Goal: Book appointment/travel/reservation

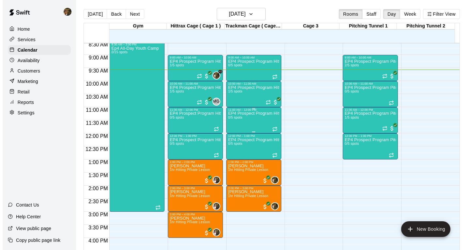
scroll to position [217, 0]
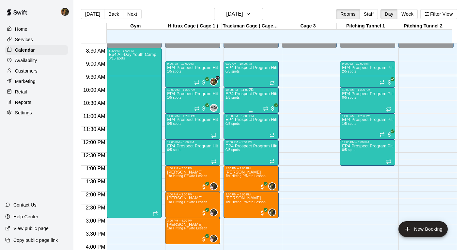
click at [243, 103] on div "EP4 Prospect Program Hitting ( 9-13u Slot ) 1/5 spots" at bounding box center [251, 216] width 51 height 250
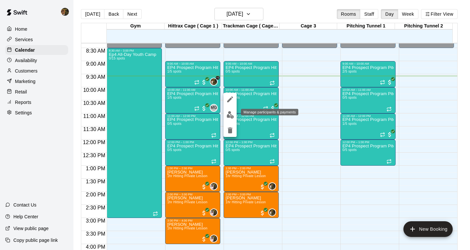
click at [229, 116] on img "edit" at bounding box center [231, 115] width 8 height 8
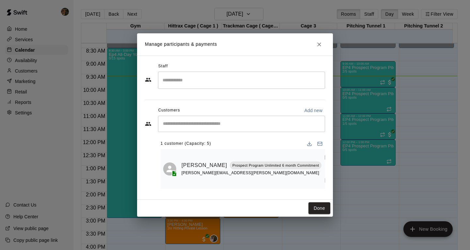
click at [220, 126] on input "Start typing to search customers..." at bounding box center [241, 123] width 161 height 7
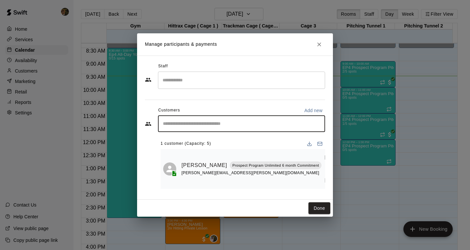
click at [318, 39] on button "Close" at bounding box center [319, 45] width 12 height 12
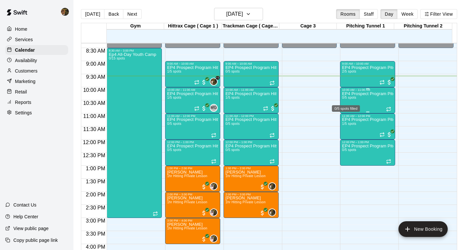
click at [352, 99] on span "0/5 spots" at bounding box center [349, 98] width 14 height 4
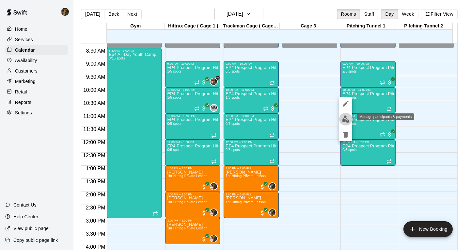
click at [343, 116] on img "edit" at bounding box center [346, 119] width 8 height 8
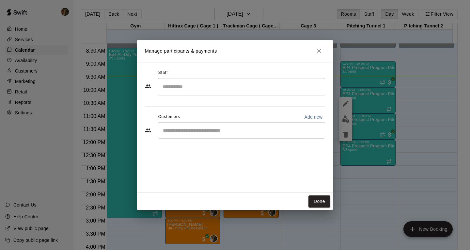
click at [222, 132] on input "Start typing to search customers..." at bounding box center [241, 130] width 161 height 7
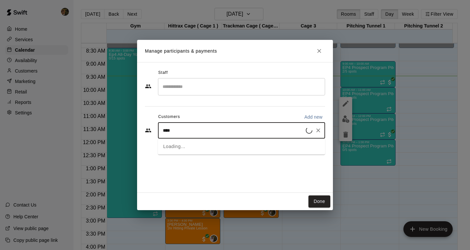
type input "*****"
click at [221, 144] on p "Prospect Program 12 month commitment" at bounding box center [256, 145] width 71 height 6
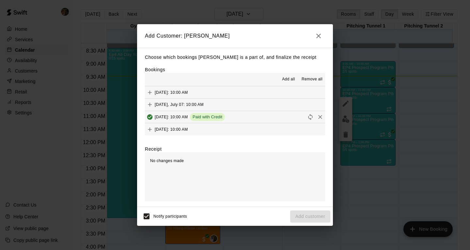
scroll to position [33, 0]
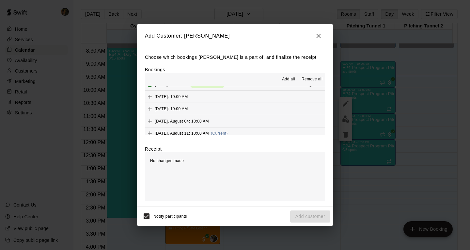
click at [220, 132] on span "(Current)" at bounding box center [219, 133] width 17 height 5
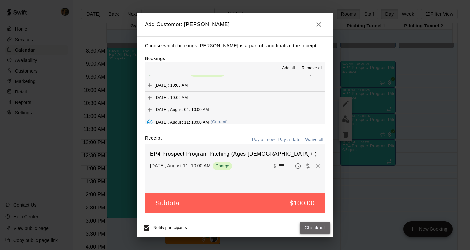
click at [316, 222] on button "Checkout" at bounding box center [315, 228] width 31 height 12
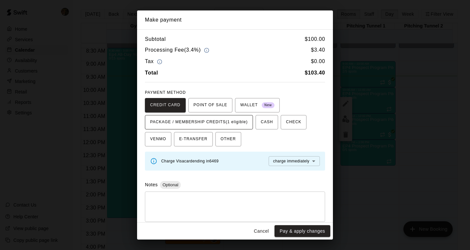
click at [227, 121] on span "PACKAGE / MEMBERSHIP CREDITS (1 eligible)" at bounding box center [199, 122] width 98 height 10
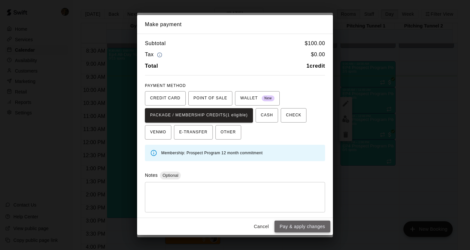
click at [311, 225] on button "Pay & apply changes" at bounding box center [303, 226] width 56 height 12
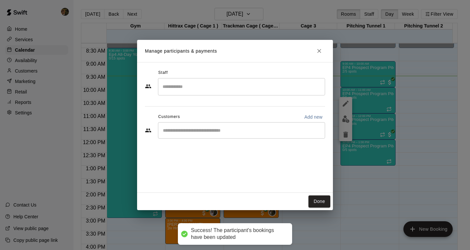
scroll to position [0, 0]
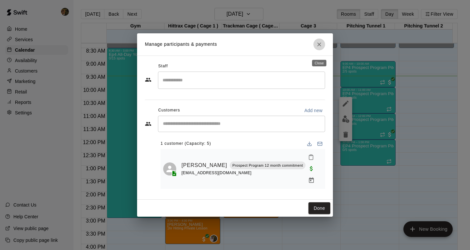
click at [324, 48] on button "Close" at bounding box center [319, 45] width 12 height 12
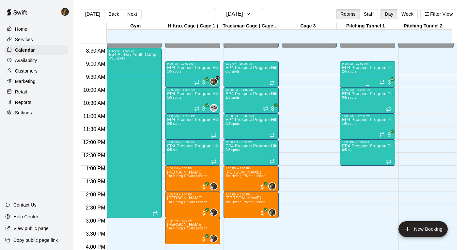
click at [354, 74] on div "EP4 Prospect Program Pitching 2/5 spots" at bounding box center [367, 190] width 51 height 250
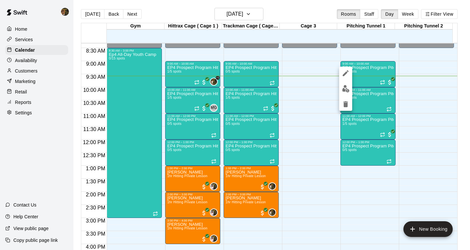
click at [344, 92] on img "edit" at bounding box center [346, 89] width 8 height 8
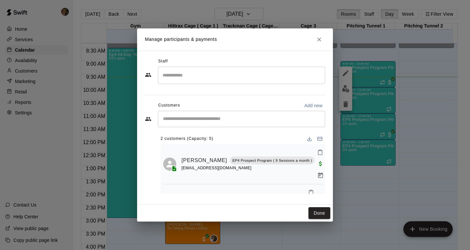
click at [209, 118] on input "Start typing to search customers..." at bounding box center [241, 119] width 161 height 7
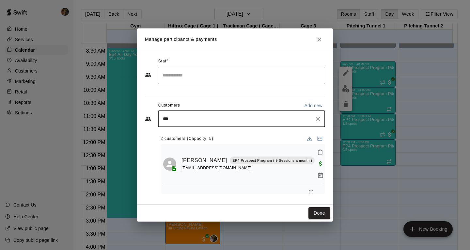
type input "****"
click at [216, 140] on span "[EMAIL_ADDRESS][DOMAIN_NAME]" at bounding box center [211, 141] width 70 height 5
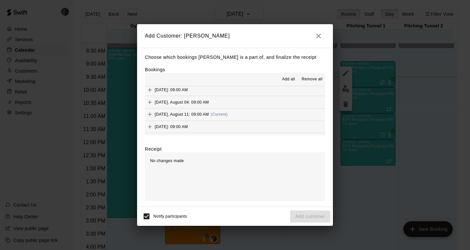
scroll to position [62, 0]
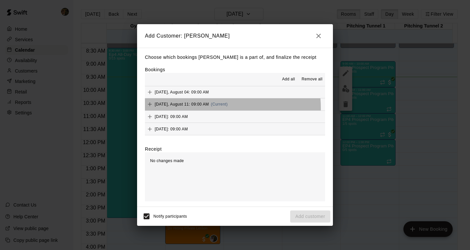
click at [203, 108] on div "[DATE], August 11: 09:00 AM (Current)" at bounding box center [186, 104] width 83 height 10
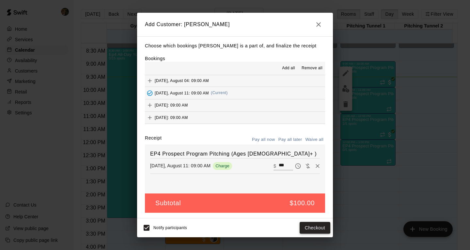
click at [312, 229] on button "Checkout" at bounding box center [315, 228] width 31 height 12
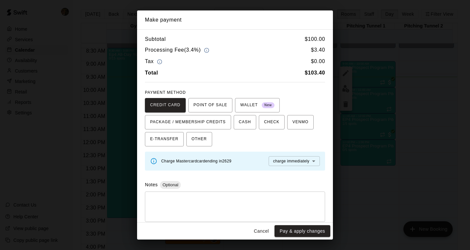
click at [259, 227] on button "Cancel" at bounding box center [261, 231] width 21 height 12
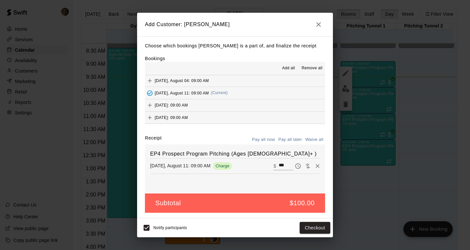
click at [321, 28] on icon "button" at bounding box center [319, 25] width 8 height 8
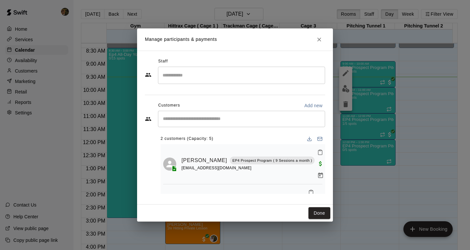
click at [182, 74] on input "Search staff" at bounding box center [241, 75] width 161 height 11
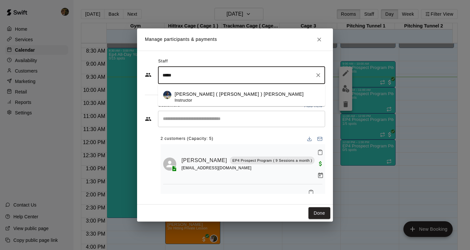
click at [201, 89] on li "[PERSON_NAME] ( [PERSON_NAME] ) [PERSON_NAME] Instructor" at bounding box center [241, 95] width 167 height 22
type input "*****"
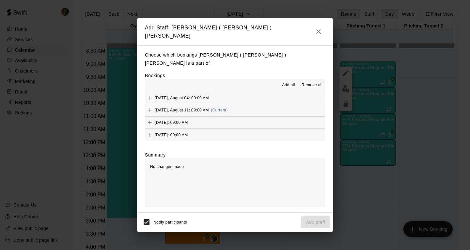
click at [190, 108] on span "[DATE], August 11: 09:00 AM" at bounding box center [182, 110] width 54 height 5
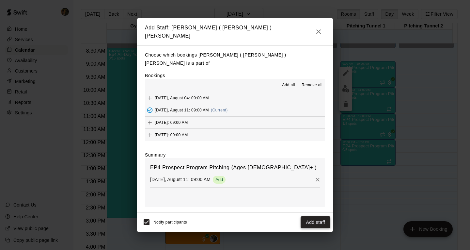
click at [305, 216] on button "Add staff" at bounding box center [316, 222] width 30 height 12
